Goal: Task Accomplishment & Management: Complete application form

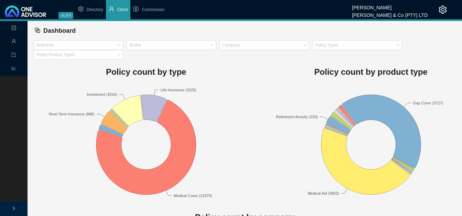
click at [116, 9] on li "Client" at bounding box center [118, 9] width 25 height 19
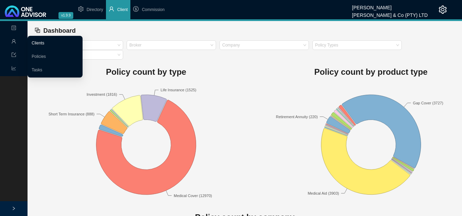
click at [34, 41] on link "Clients" at bounding box center [38, 43] width 13 height 5
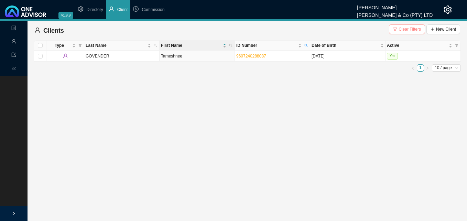
click at [406, 28] on span "Clear Filters" at bounding box center [410, 29] width 22 height 7
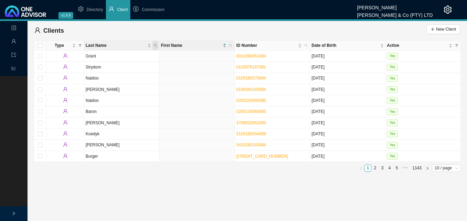
click at [158, 46] on span "Last Name" at bounding box center [155, 46] width 6 height 10
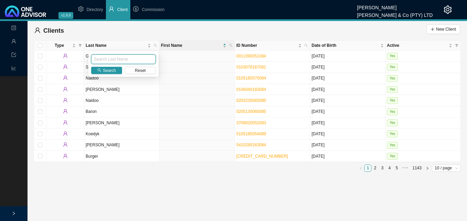
click at [129, 58] on input "text" at bounding box center [123, 59] width 65 height 10
type input "THERON"
click at [99, 68] on span "button" at bounding box center [99, 70] width 4 height 4
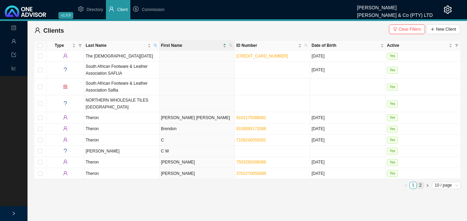
click at [420, 184] on link "2" at bounding box center [420, 185] width 7 height 7
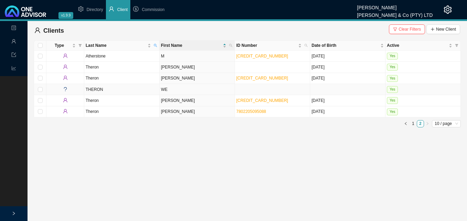
click at [166, 91] on td "WE" at bounding box center [197, 89] width 75 height 11
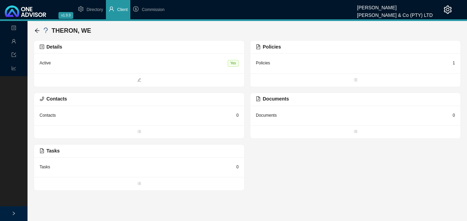
click at [455, 61] on div "1" at bounding box center [454, 63] width 2 height 7
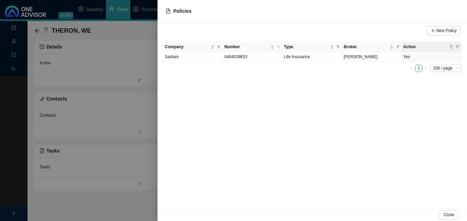
click at [108, 94] on div at bounding box center [233, 110] width 467 height 221
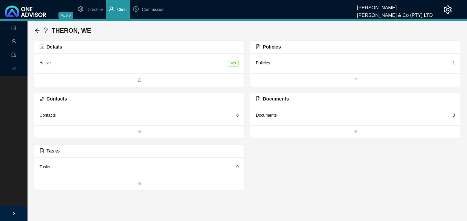
click at [217, 34] on div "THERON, WE" at bounding box center [247, 31] width 426 height 14
click at [209, 43] on div "Details" at bounding box center [139, 47] width 199 height 8
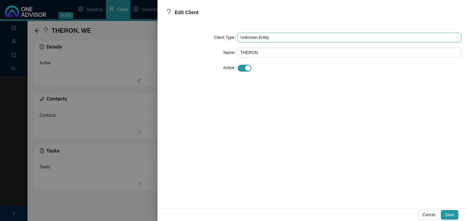
click at [256, 38] on span "Unknown Entity" at bounding box center [350, 37] width 219 height 9
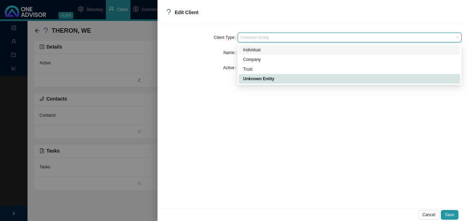
click at [253, 50] on div "Individual" at bounding box center [349, 49] width 213 height 7
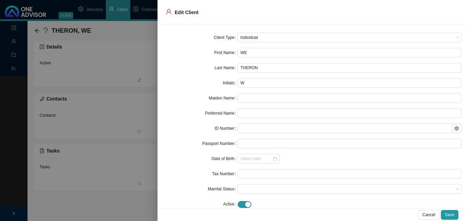
drag, startPoint x: 251, startPoint y: 55, endPoint x: 228, endPoint y: 49, distance: 23.6
click at [230, 50] on div "First Name WE" at bounding box center [312, 53] width 299 height 10
type input "W"
type input "Wi"
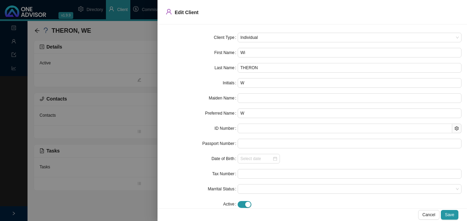
type input "Wi"
type input "Wil"
type input "Wilh"
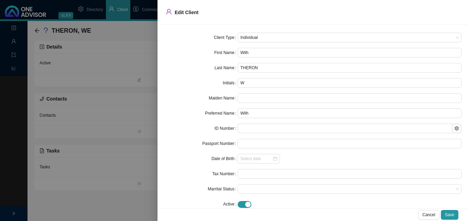
type input "Wilha"
type input "Wilhal"
type input "Wilhalm"
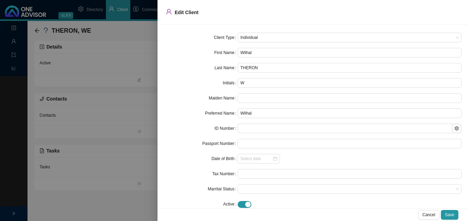
type input "Wilhalm"
type input "Wilhalmi"
type input "Wilhalmin"
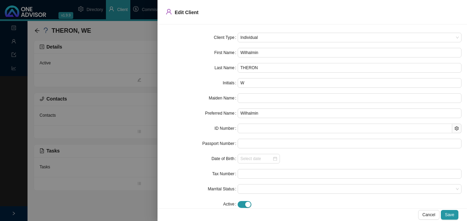
type input "Wilhalmina"
type input "[PERSON_NAME]"
type input "WE"
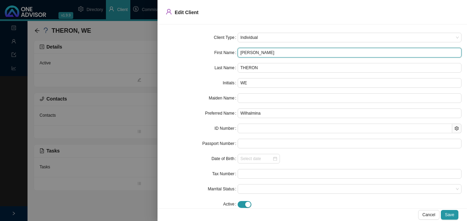
click at [247, 55] on input "[PERSON_NAME]" at bounding box center [350, 53] width 224 height 10
type input "[PERSON_NAME] [PERSON_NAME]"
type input "[PERSON_NAME]"
type input "[PERSON_NAME] [PERSON_NAME]"
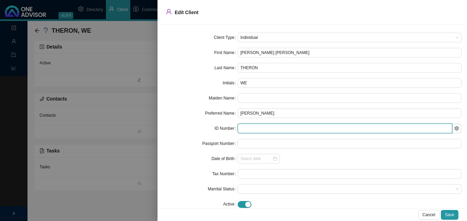
click at [246, 130] on input "text" at bounding box center [345, 129] width 215 height 10
type input "600930"
type input "[DATE]"
click at [264, 132] on input "600930" at bounding box center [345, 129] width 215 height 10
drag, startPoint x: 256, startPoint y: 130, endPoint x: 252, endPoint y: 129, distance: 4.9
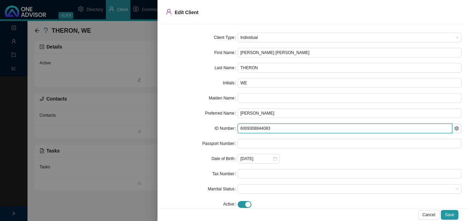
click at [252, 129] on input "6009308844083" at bounding box center [345, 129] width 215 height 10
type input "[CREDIT_CARD_NUMBER]"
drag, startPoint x: 253, startPoint y: 127, endPoint x: 262, endPoint y: 128, distance: 8.6
click at [262, 128] on input "[CREDIT_CARD_NUMBER]" at bounding box center [345, 129] width 215 height 10
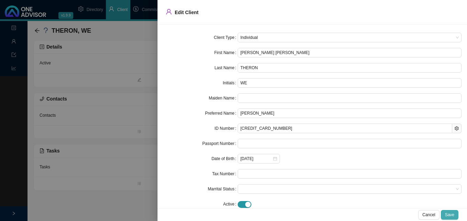
click at [456, 214] on button "Save" at bounding box center [450, 215] width 18 height 10
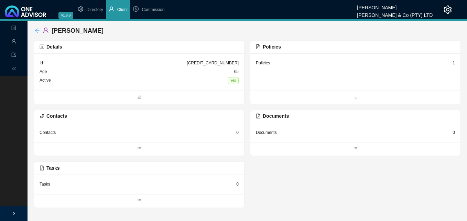
click at [39, 30] on icon "arrow-left" at bounding box center [37, 31] width 6 height 6
